Goal: Information Seeking & Learning: Learn about a topic

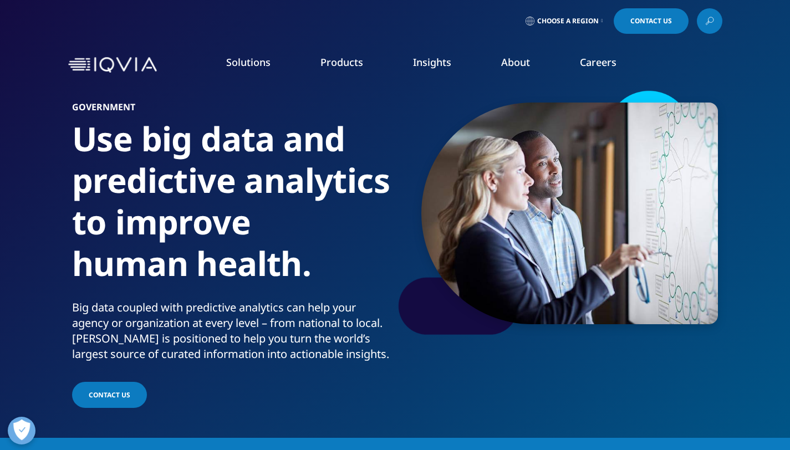
click at [245, 152] on link "Our Story" at bounding box center [307, 149] width 194 height 12
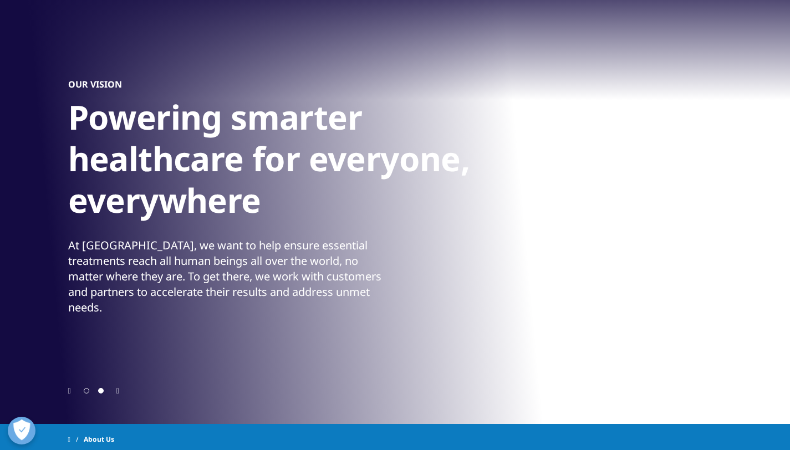
scroll to position [94, 0]
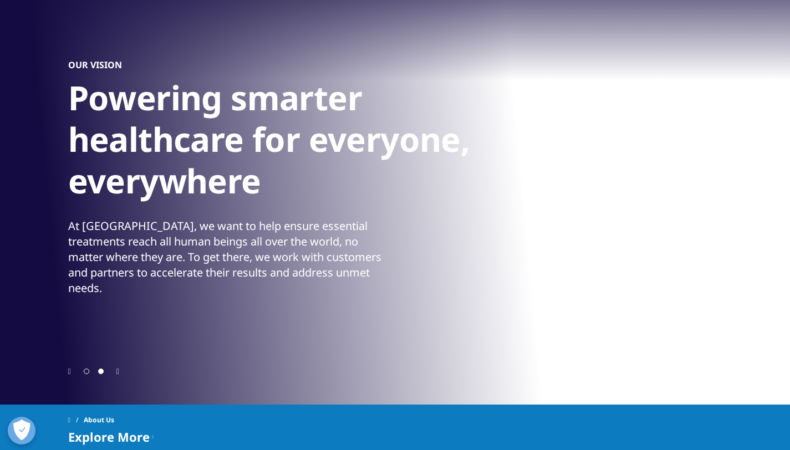
click at [119, 371] on icon "Next slide" at bounding box center [117, 372] width 3 height 8
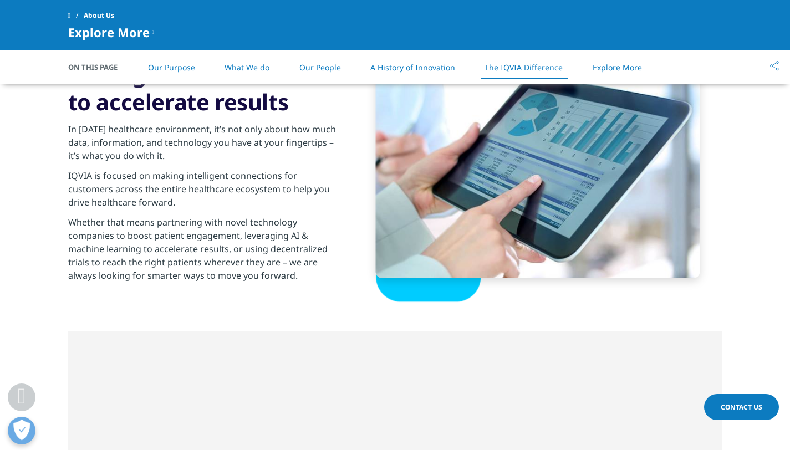
scroll to position [1707, 0]
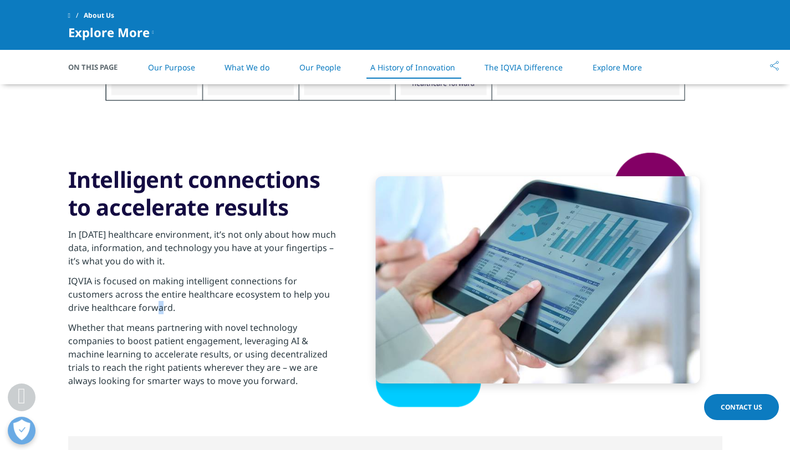
drag, startPoint x: 154, startPoint y: 302, endPoint x: 163, endPoint y: 302, distance: 9.4
click at [163, 302] on p "IQVIA is focused on making intelligent connections for customers across the ent…" at bounding box center [202, 297] width 269 height 47
drag, startPoint x: 133, startPoint y: 309, endPoint x: 160, endPoint y: 307, distance: 27.3
click at [160, 307] on p "IQVIA is focused on making intelligent connections for customers across the ent…" at bounding box center [202, 297] width 269 height 47
click at [162, 308] on p "IQVIA is focused on making intelligent connections for customers across the ent…" at bounding box center [202, 297] width 269 height 47
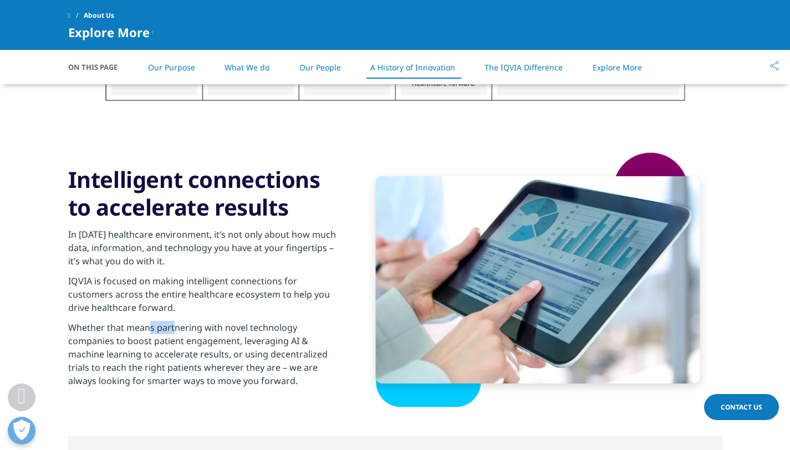
drag, startPoint x: 152, startPoint y: 328, endPoint x: 173, endPoint y: 327, distance: 20.5
click at [173, 327] on p "Whether that means partnering with novel technology companies to boost patient …" at bounding box center [202, 357] width 269 height 73
click at [171, 344] on p "Whether that means partnering with novel technology companies to boost patient …" at bounding box center [202, 357] width 269 height 73
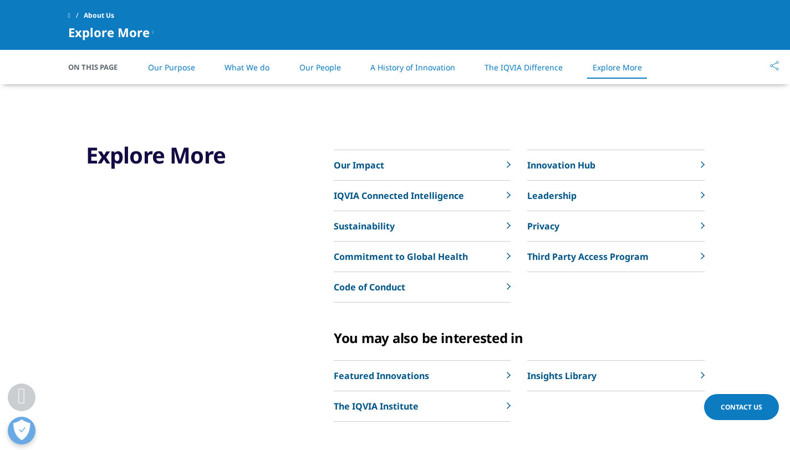
scroll to position [2529, 0]
click at [416, 374] on p "Featured Innovations" at bounding box center [381, 375] width 95 height 13
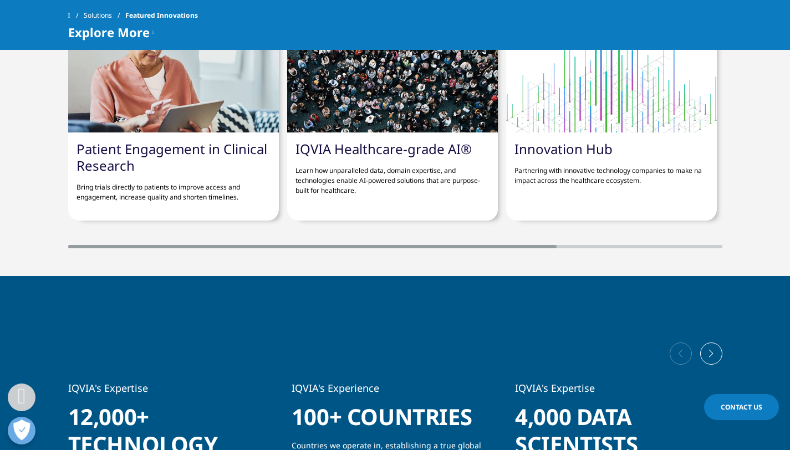
scroll to position [870, 0]
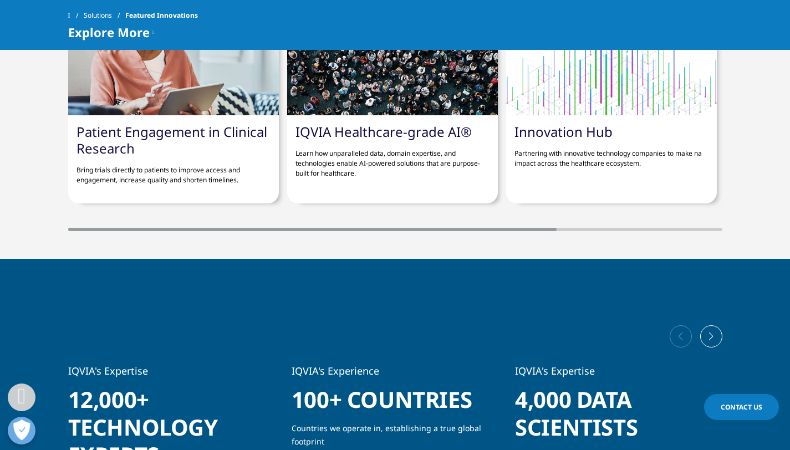
click at [126, 141] on link "Patient Engagement in Clinical Research" at bounding box center [172, 140] width 191 height 35
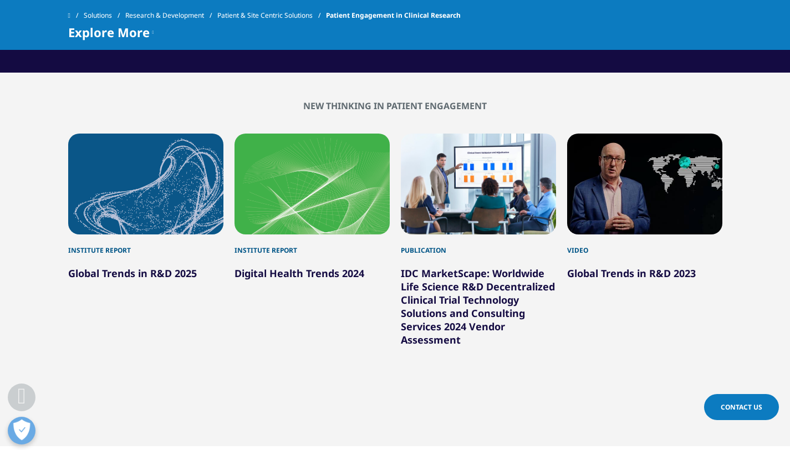
scroll to position [2279, 0]
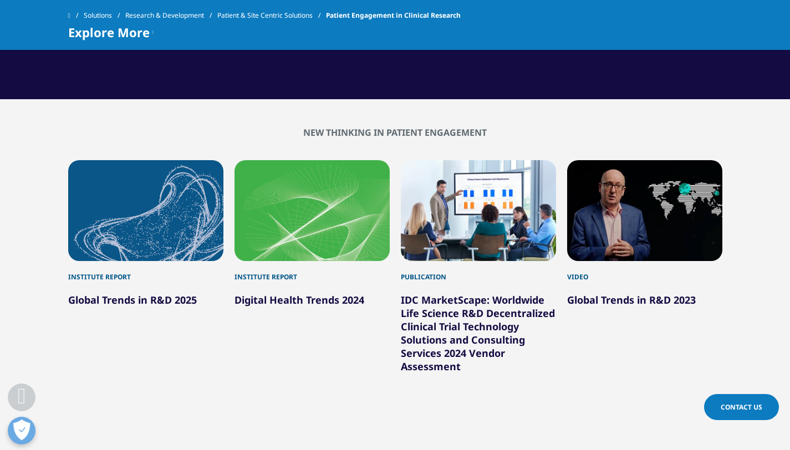
click at [161, 307] on link "Global Trends in R&D 2025" at bounding box center [132, 299] width 129 height 13
click at [139, 307] on link "Global Trends in R&D 2025" at bounding box center [132, 299] width 129 height 13
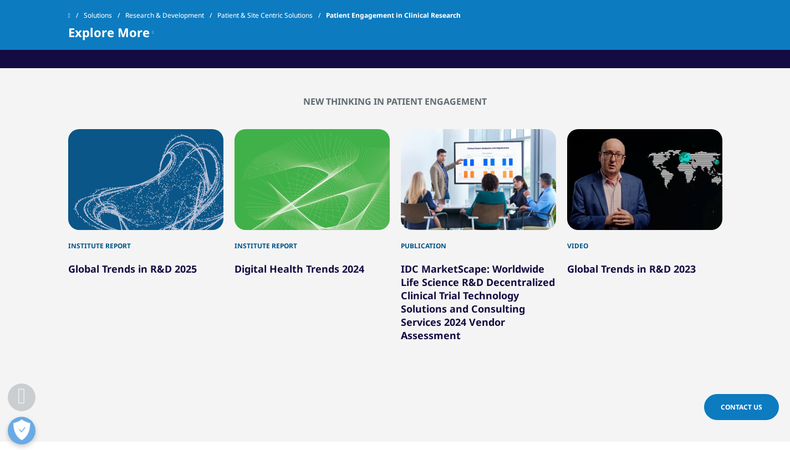
scroll to position [2288, 0]
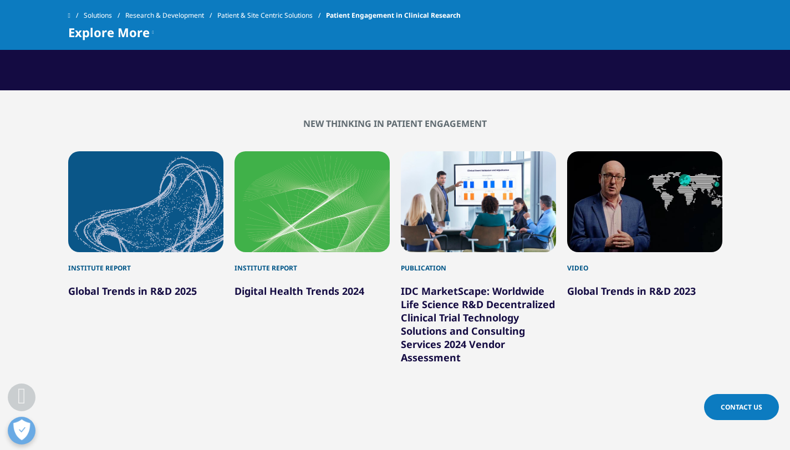
click at [166, 298] on link "Global Trends in R&D 2025" at bounding box center [132, 290] width 129 height 13
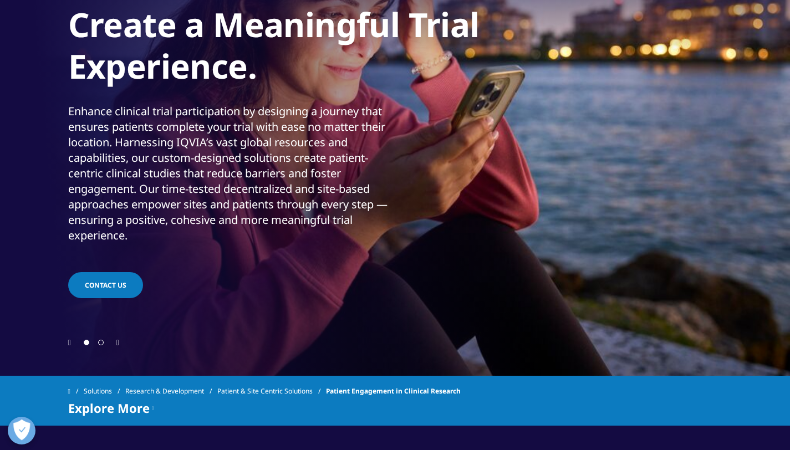
scroll to position [0, 0]
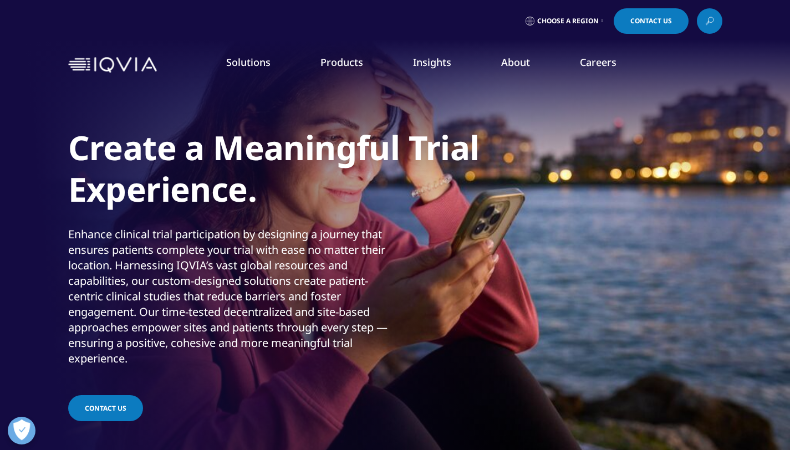
click at [249, 181] on link "Consumer Health" at bounding box center [302, 182] width 185 height 12
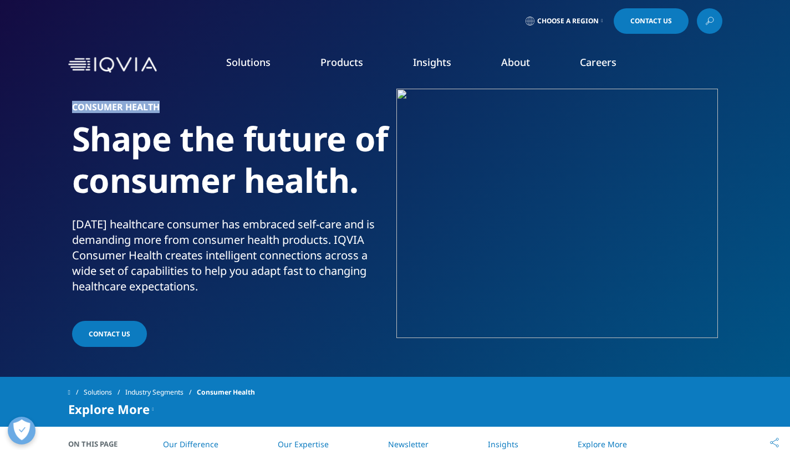
drag, startPoint x: 165, startPoint y: 109, endPoint x: 68, endPoint y: 110, distance: 97.0
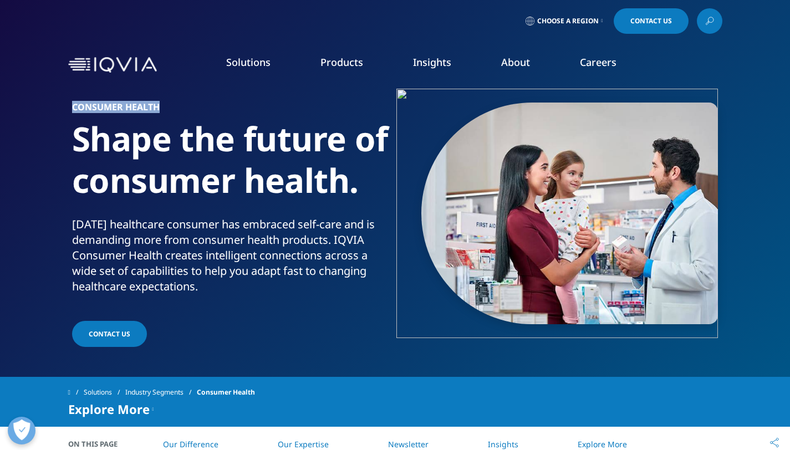
click at [68, 110] on div "Consumer Health Shape the future of consumer health. Today's healthcare consume…" at bounding box center [395, 219] width 654 height 261
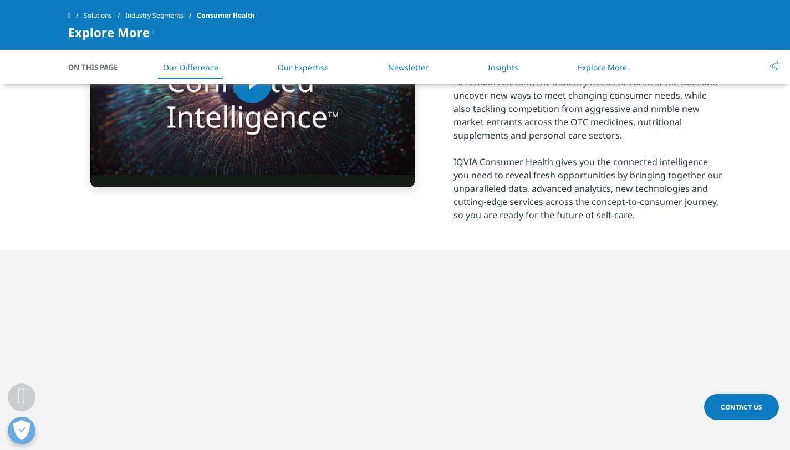
scroll to position [357, 0]
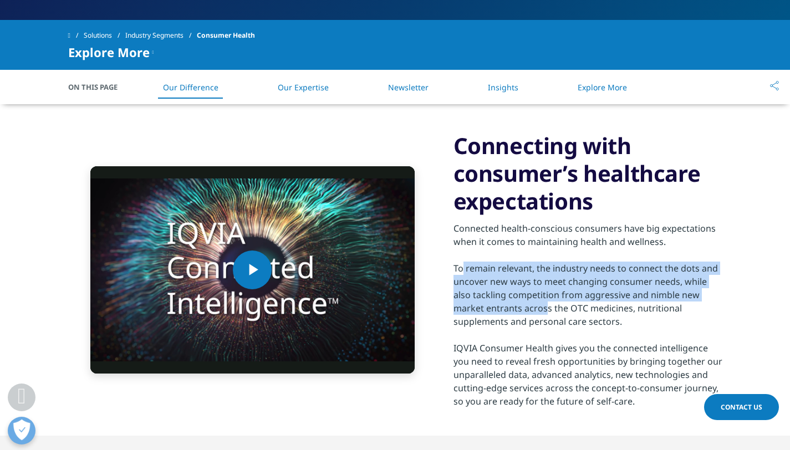
drag, startPoint x: 460, startPoint y: 267, endPoint x: 542, endPoint y: 301, distance: 89.5
click at [542, 301] on div "Connected health-conscious consumers have big expectations when it comes to mai…" at bounding box center [588, 311] width 269 height 193
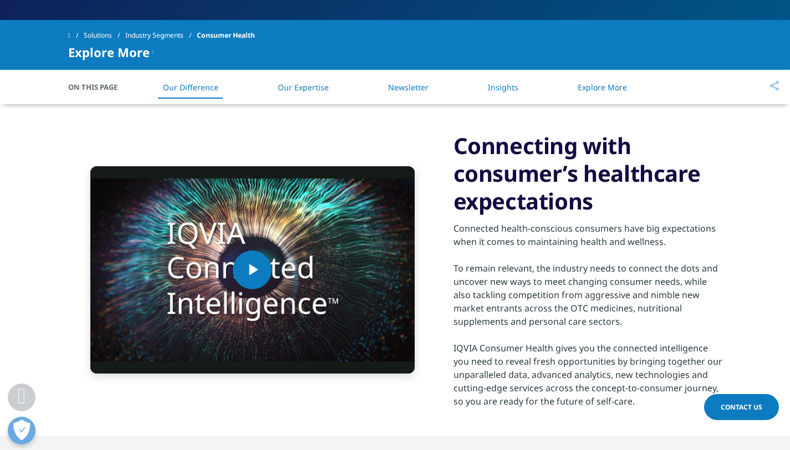
click at [546, 303] on div "Connected health-conscious consumers have big expectations when it comes to mai…" at bounding box center [588, 311] width 269 height 193
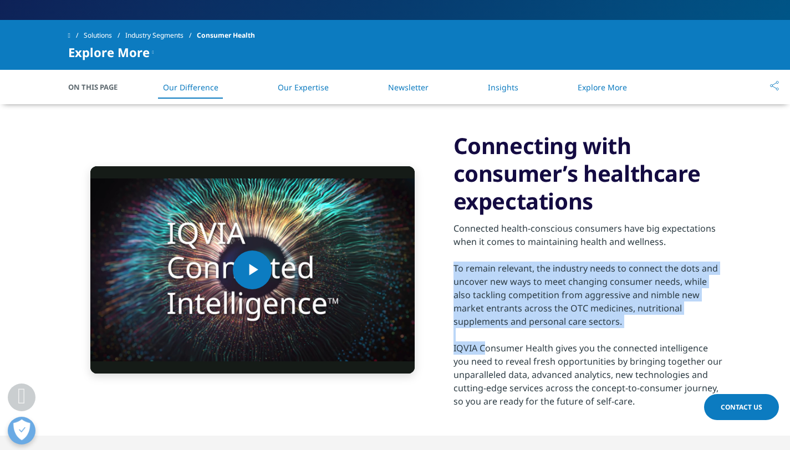
drag, startPoint x: 629, startPoint y: 323, endPoint x: 480, endPoint y: 343, distance: 151.1
click at [480, 343] on div "Connected health-conscious consumers have big expectations when it comes to mai…" at bounding box center [588, 311] width 269 height 193
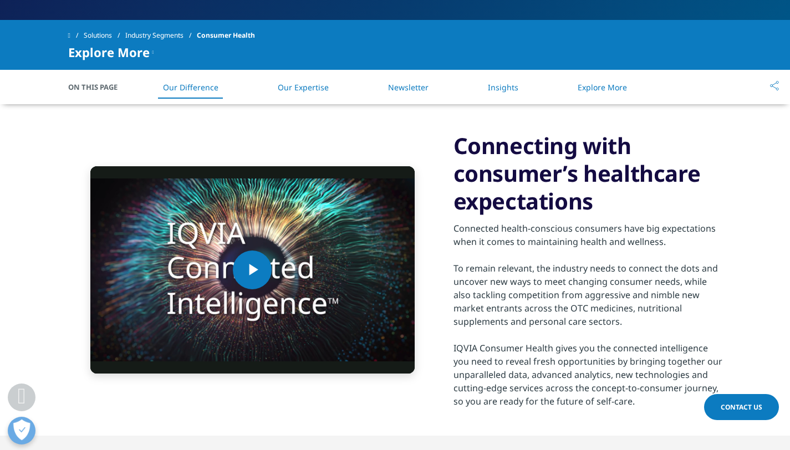
click at [480, 343] on div "Connected health-conscious consumers have big expectations when it comes to mai…" at bounding box center [588, 311] width 269 height 193
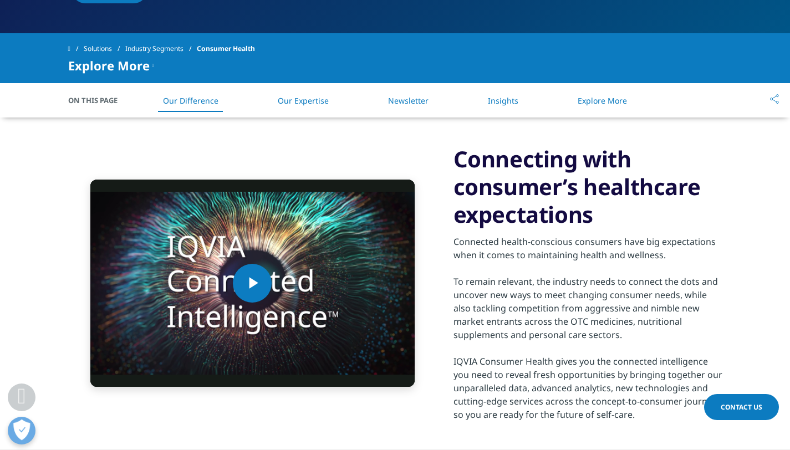
scroll to position [335, 0]
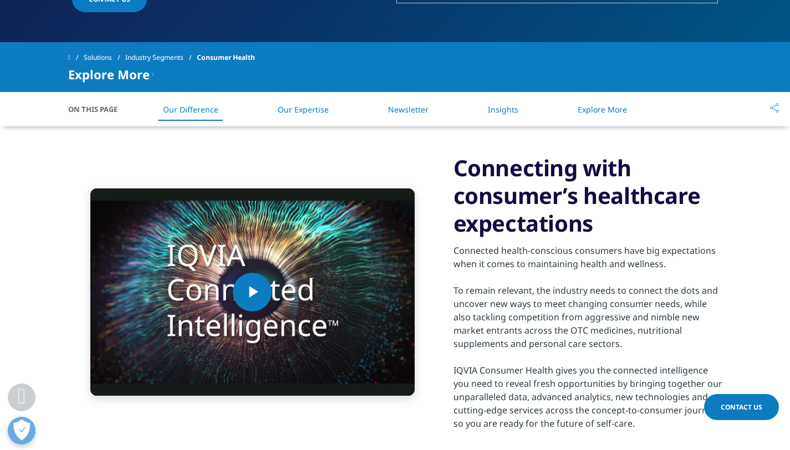
click at [302, 107] on link "Our Expertise" at bounding box center [303, 109] width 51 height 11
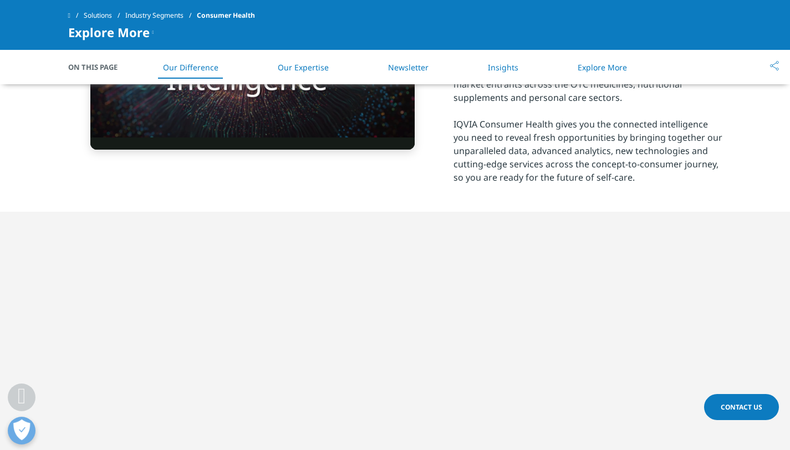
scroll to position [601, 0]
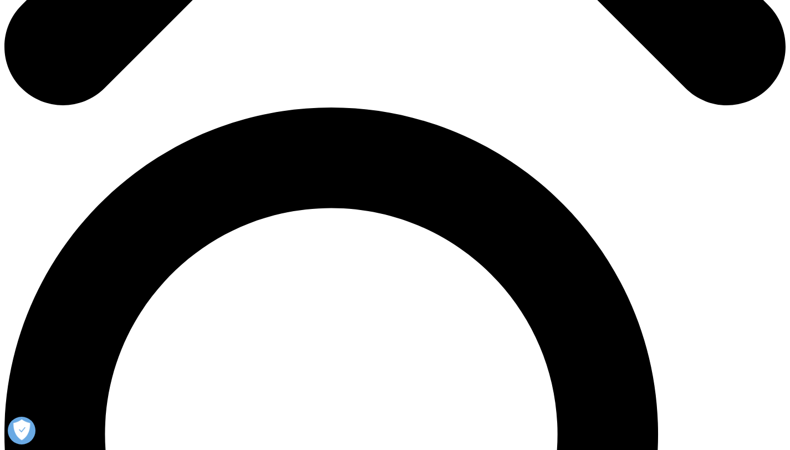
scroll to position [711, 0]
